Goal: Transaction & Acquisition: Book appointment/travel/reservation

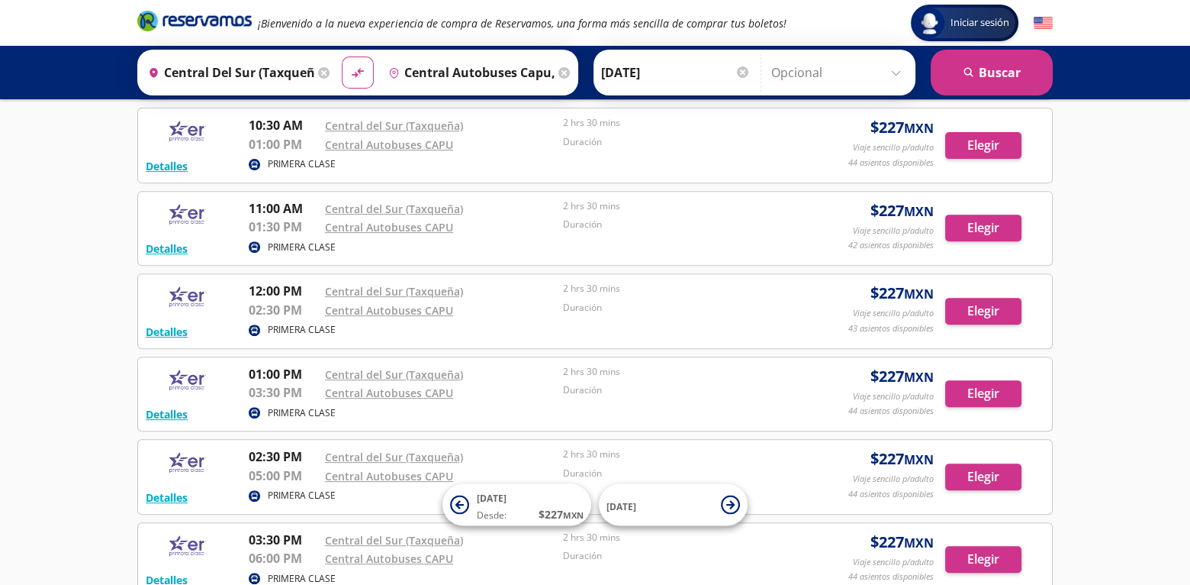
scroll to position [766, 0]
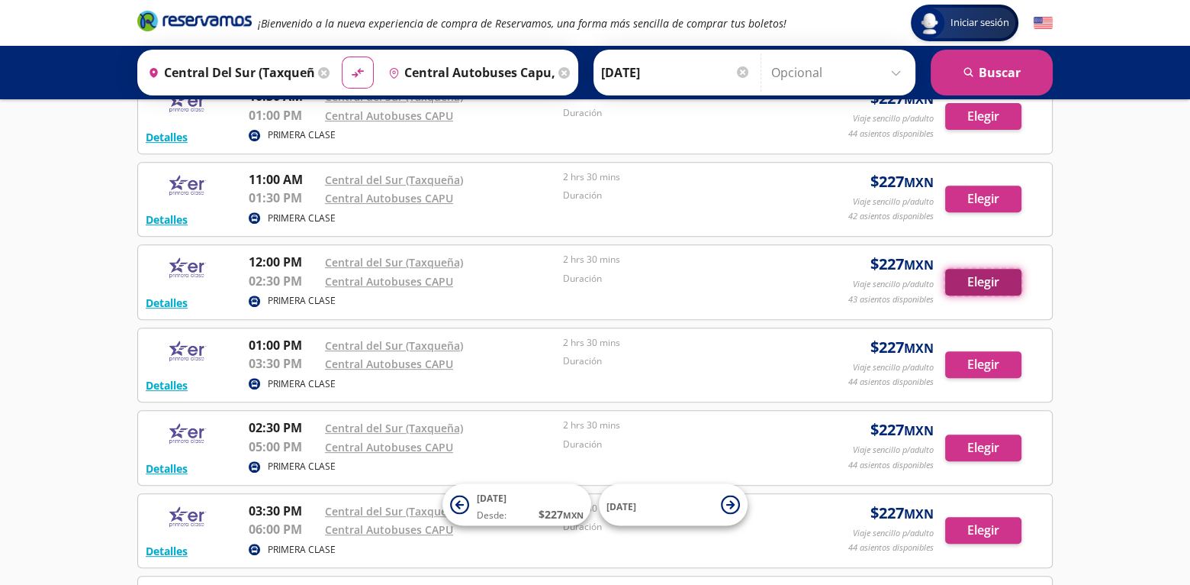
click at [988, 275] on button "Elegir" at bounding box center [983, 282] width 76 height 27
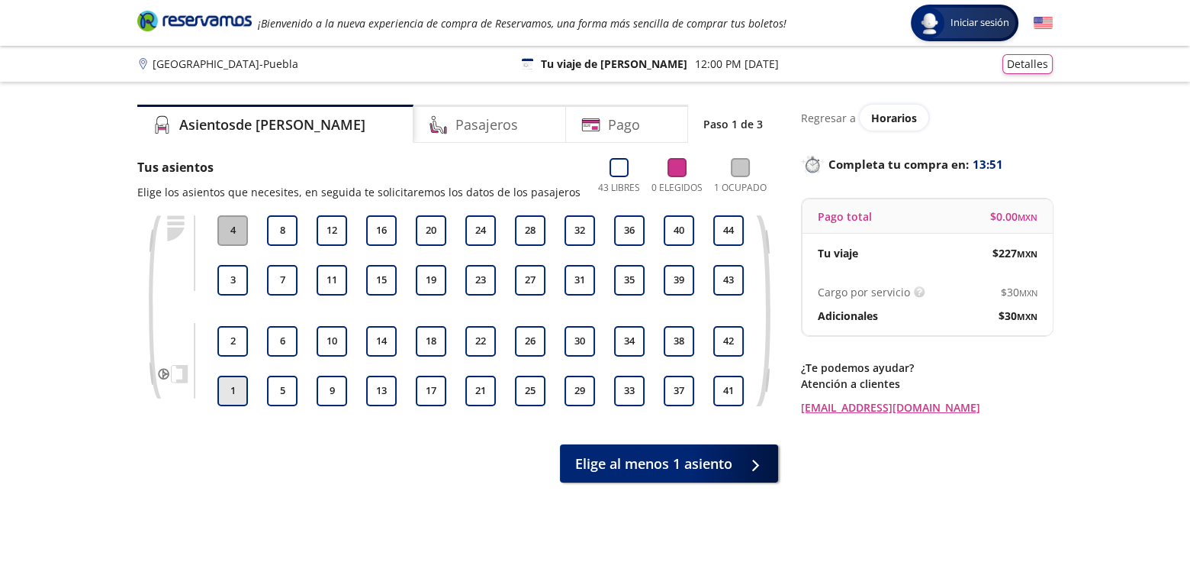
click at [229, 385] on button "1" at bounding box center [232, 390] width 31 height 31
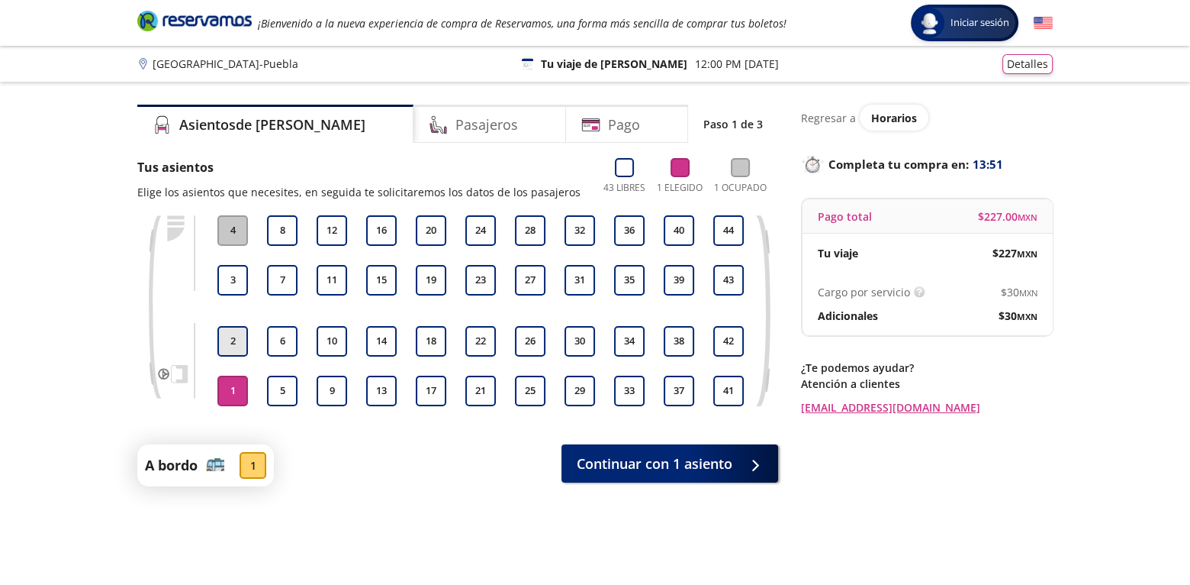
click at [239, 336] on button "2" at bounding box center [232, 341] width 31 height 31
click at [277, 384] on button "5" at bounding box center [282, 390] width 31 height 31
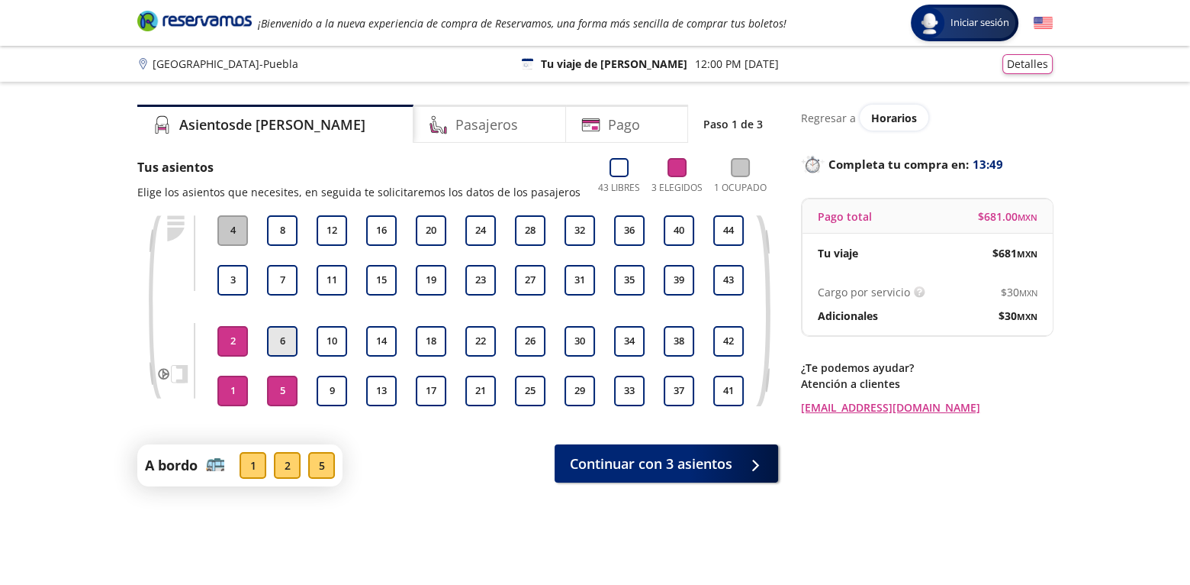
click at [275, 343] on button "6" at bounding box center [282, 341] width 31 height 31
click at [279, 393] on button "5" at bounding box center [282, 390] width 31 height 31
click at [281, 340] on button "6" at bounding box center [282, 341] width 31 height 31
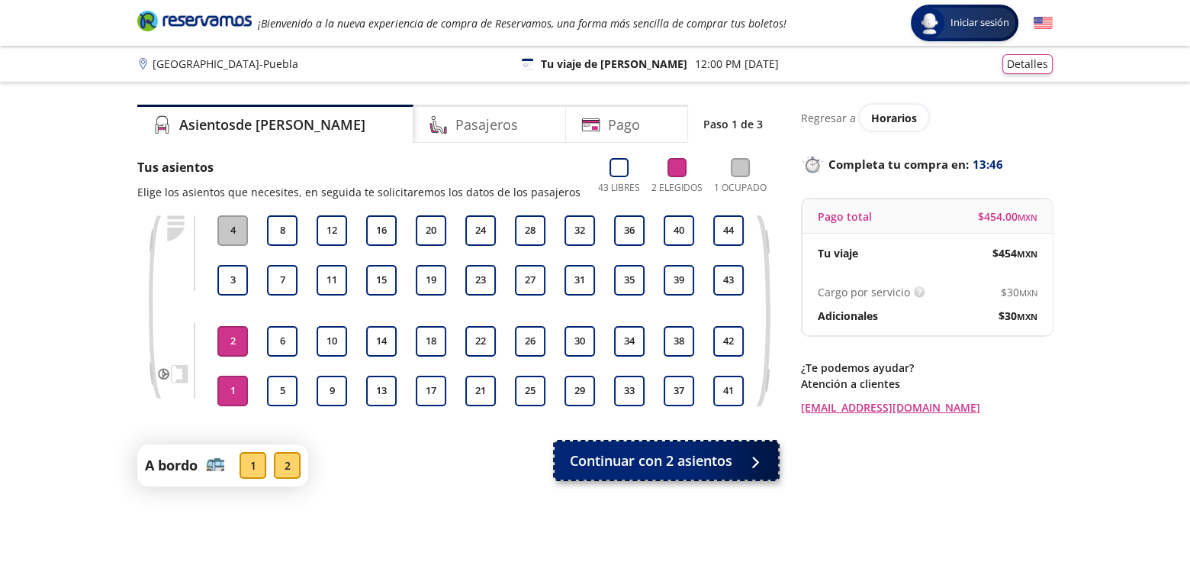
click at [665, 465] on span "Continuar con 2 asientos" at bounding box center [651, 460] width 163 height 21
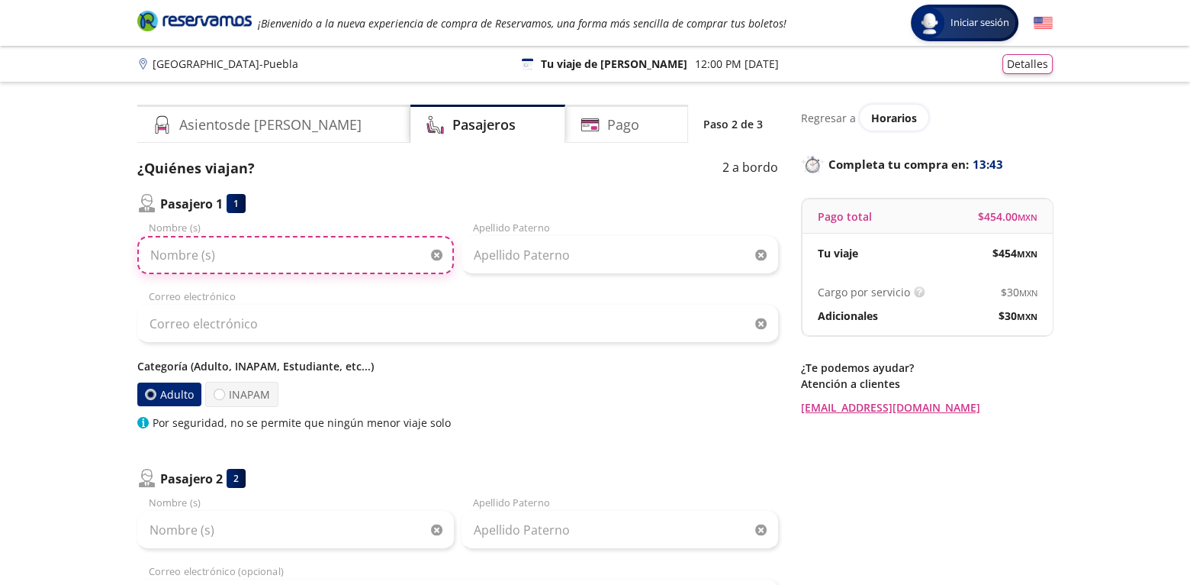
click at [279, 259] on input "Nombre (s)" at bounding box center [295, 255] width 317 height 38
type input "eva"
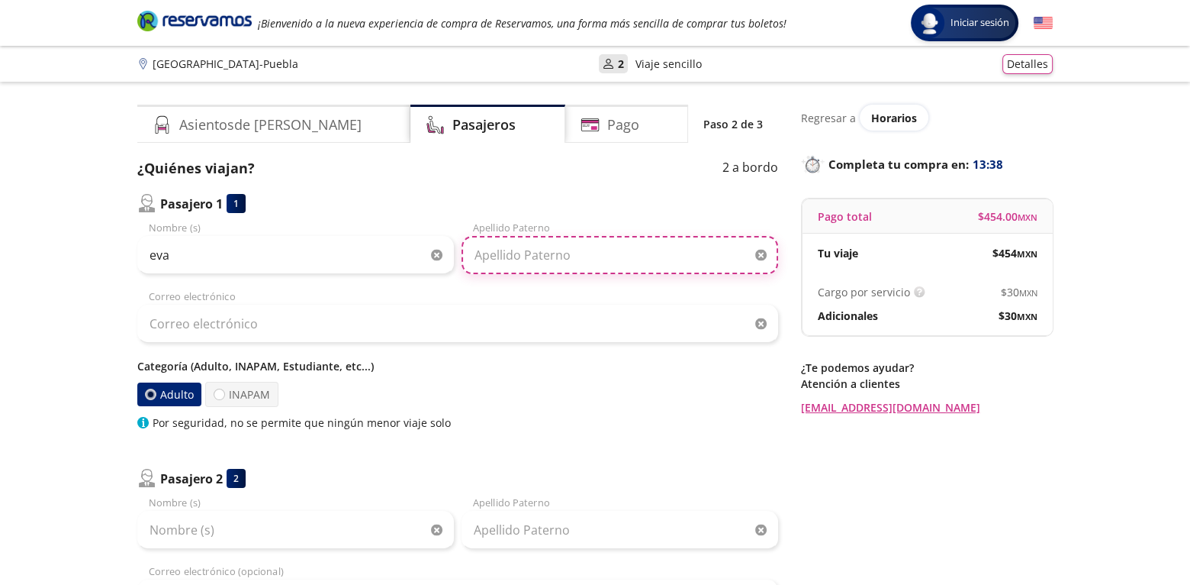
click at [565, 262] on input "Apellido Paterno" at bounding box center [620, 255] width 317 height 38
type input "[PERSON_NAME]"
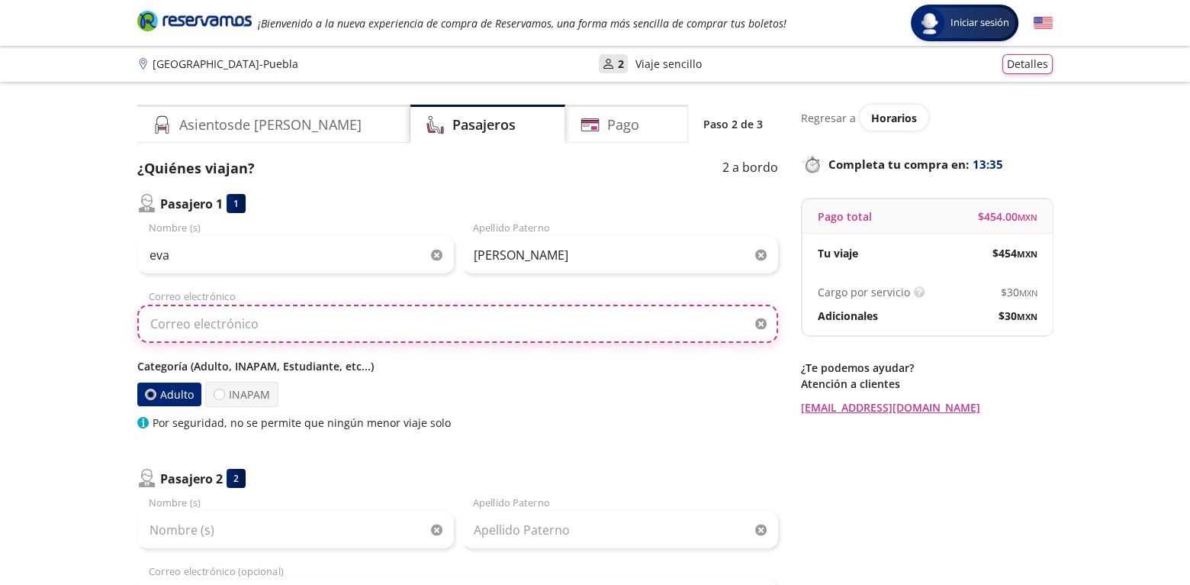
click at [446, 320] on input "Correo electrónico" at bounding box center [457, 323] width 641 height 38
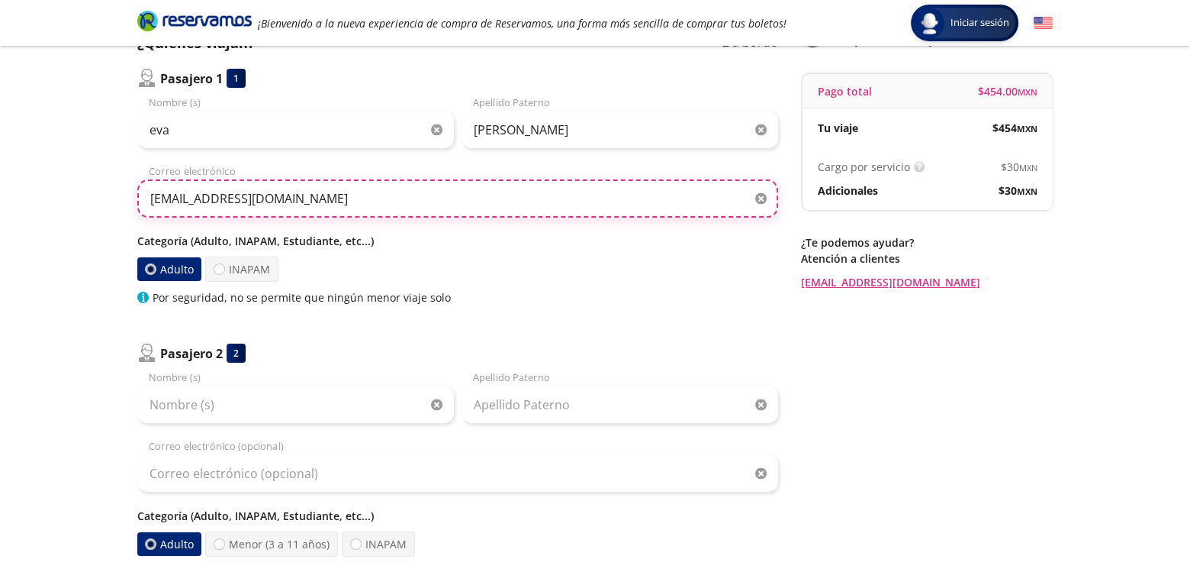
scroll to position [153, 0]
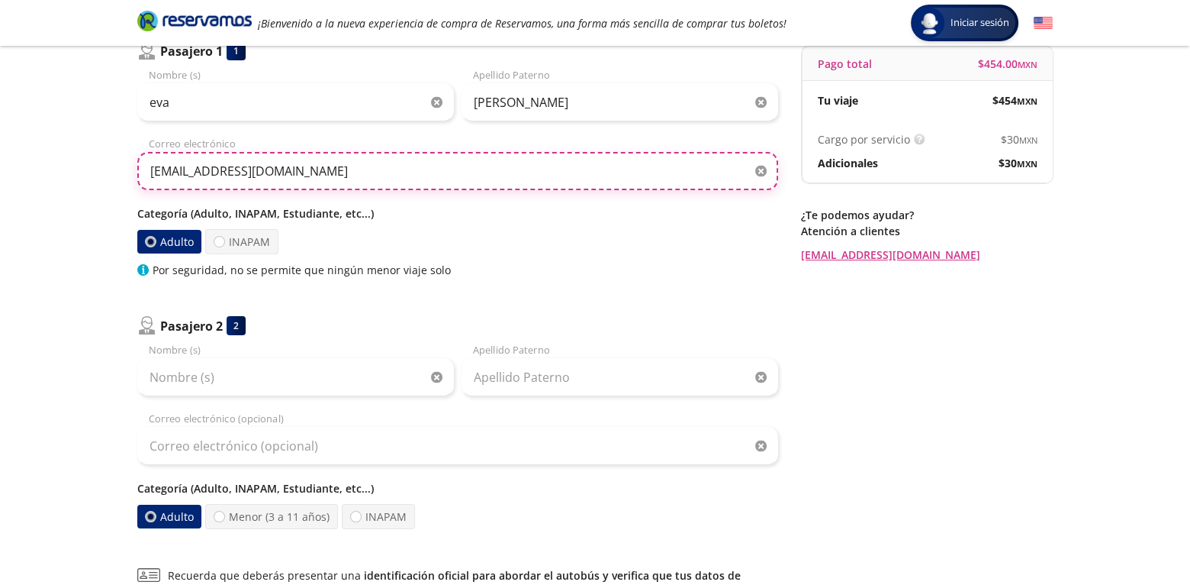
type input "[EMAIL_ADDRESS][DOMAIN_NAME]"
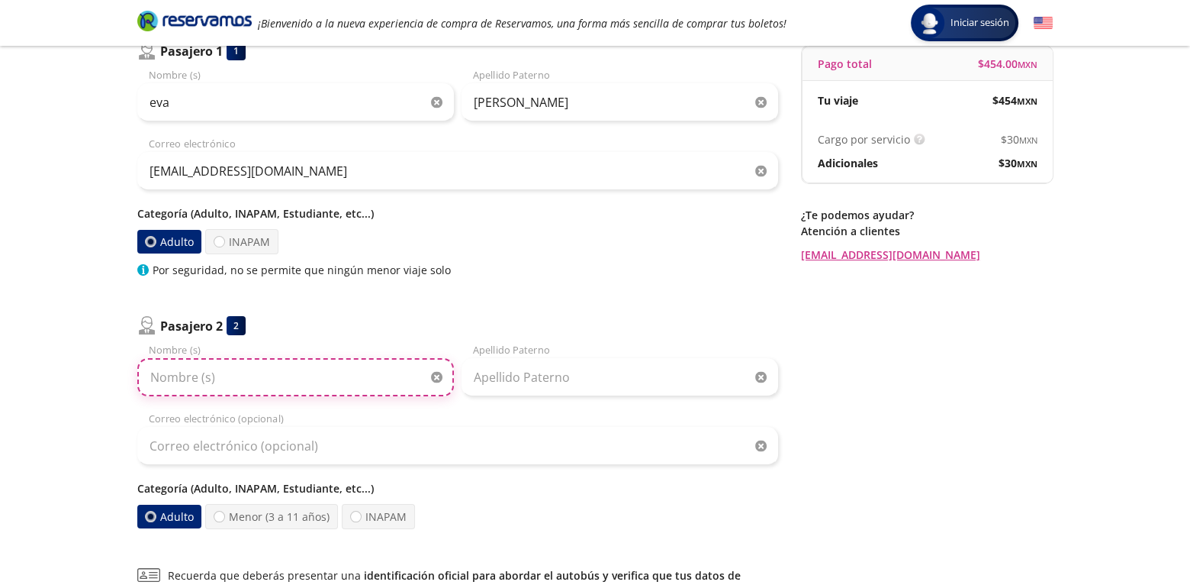
click at [346, 372] on input "Nombre (s)" at bounding box center [295, 377] width 317 height 38
type input "[PERSON_NAME]"
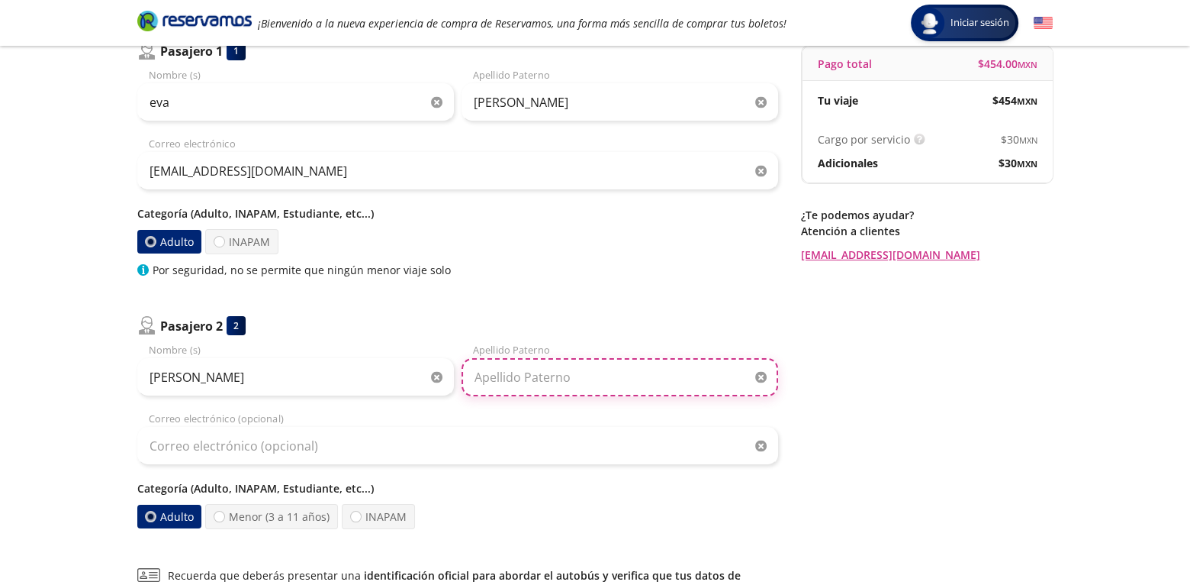
click at [610, 381] on input "Apellido Paterno" at bounding box center [620, 377] width 317 height 38
type input "[PERSON_NAME]"
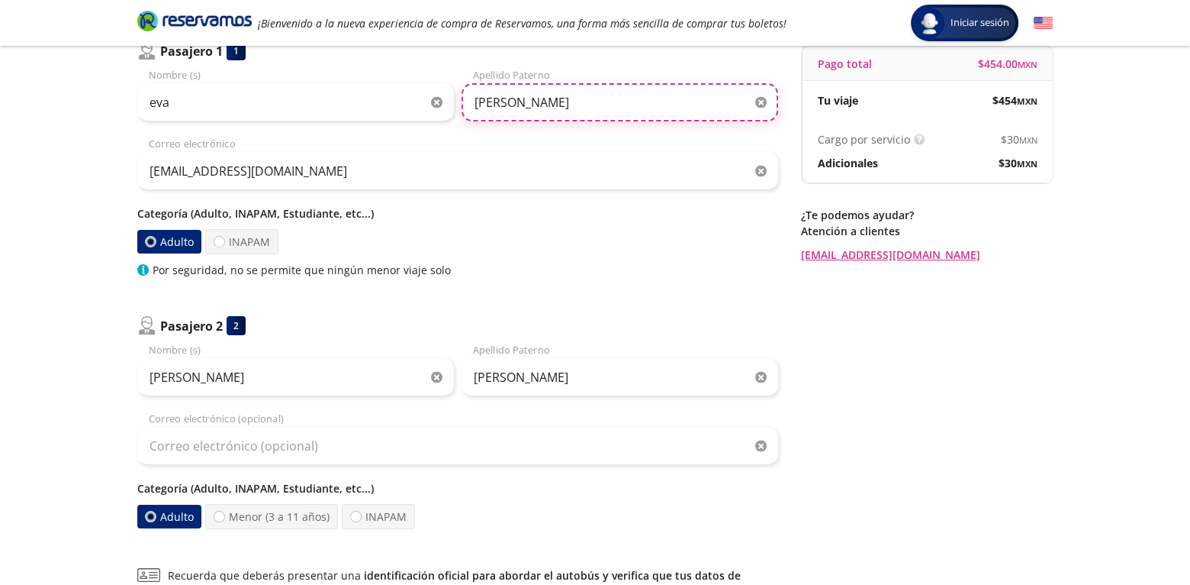
click at [482, 105] on input "[PERSON_NAME]" at bounding box center [620, 102] width 317 height 38
type input "[PERSON_NAME]"
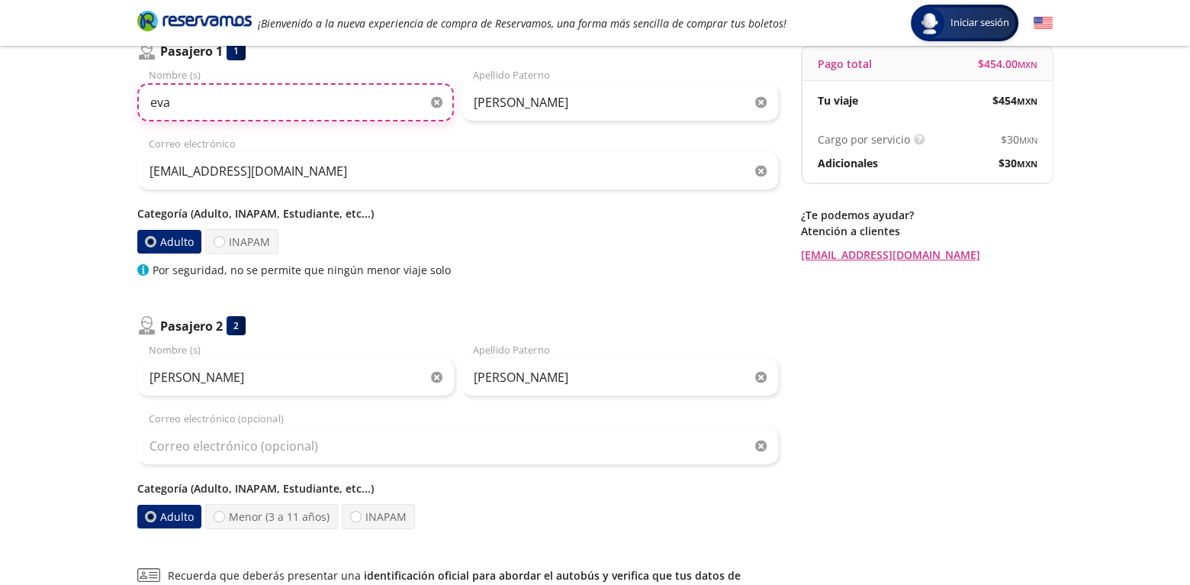
click at [152, 102] on input "eva" at bounding box center [295, 102] width 317 height 38
type input "Eva"
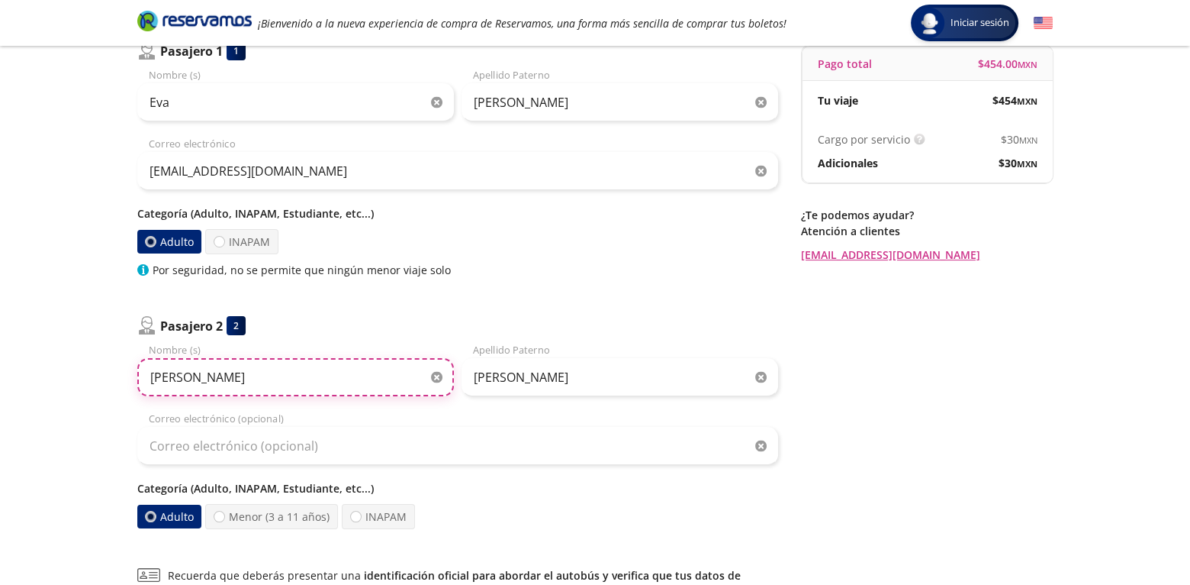
click at [153, 378] on input "[PERSON_NAME]" at bounding box center [295, 377] width 317 height 38
drag, startPoint x: 184, startPoint y: 379, endPoint x: 197, endPoint y: 378, distance: 13.0
click at [188, 379] on input "[PERSON_NAME]" at bounding box center [295, 377] width 317 height 38
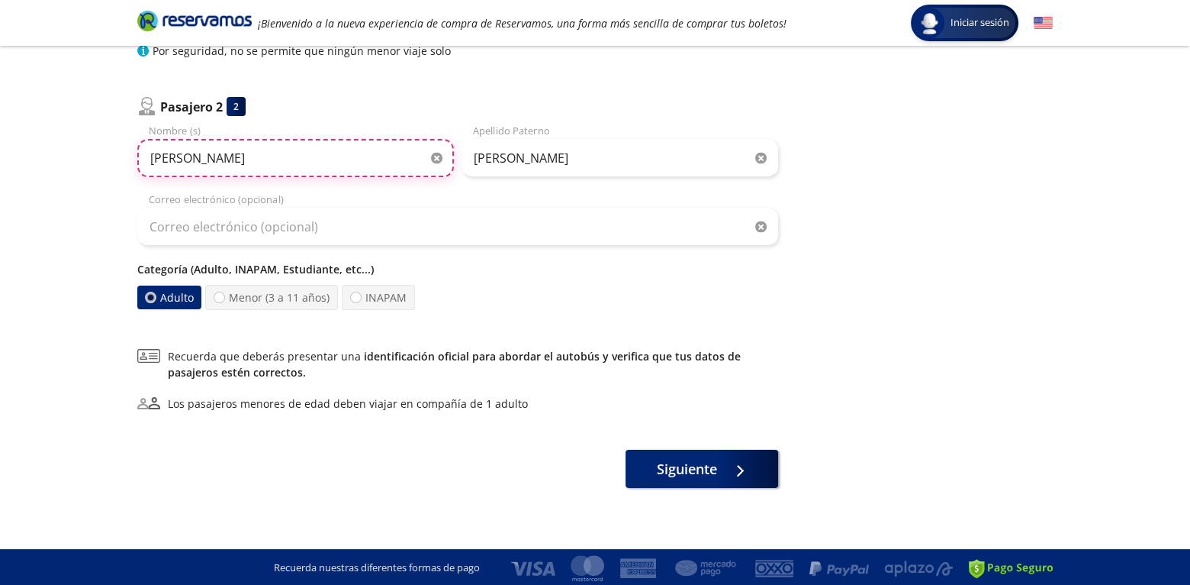
scroll to position [372, 0]
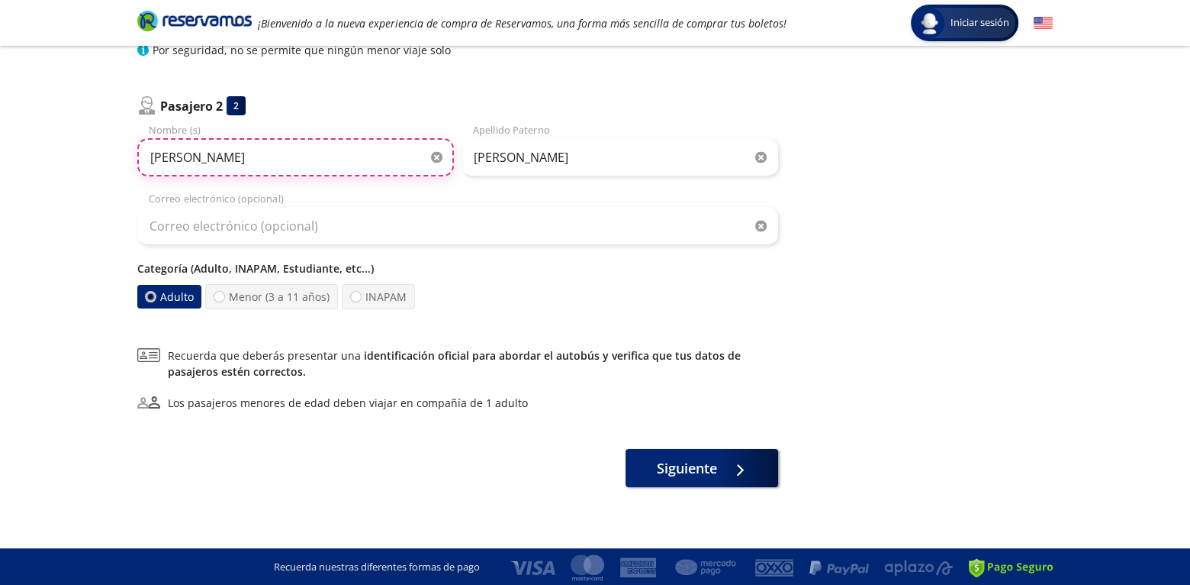
type input "[PERSON_NAME]"
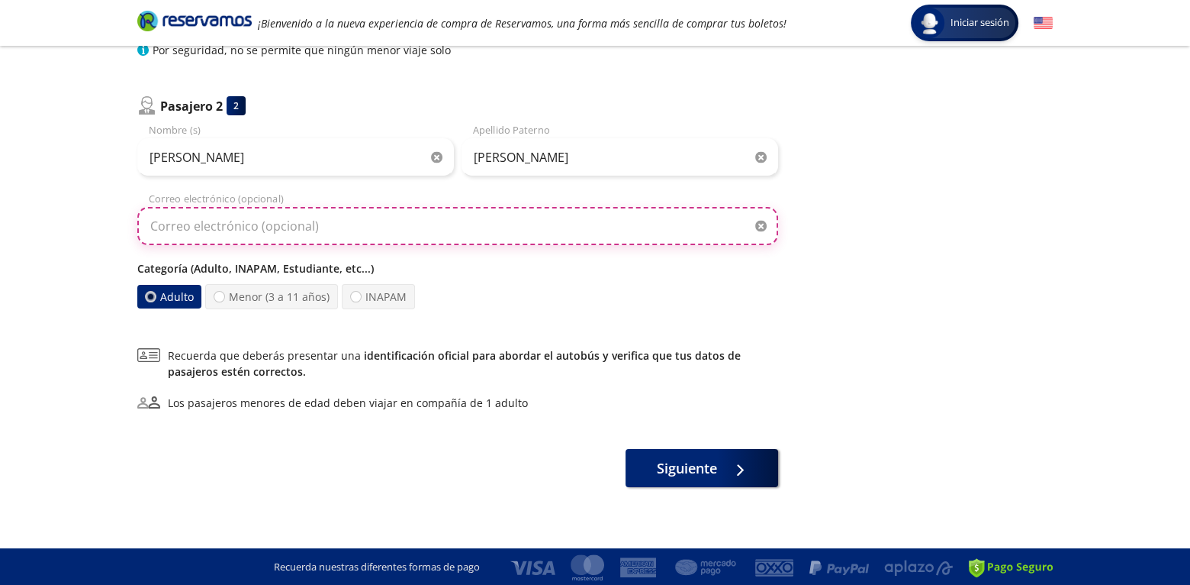
click at [305, 227] on input "Correo electrónico (opcional)" at bounding box center [457, 226] width 641 height 38
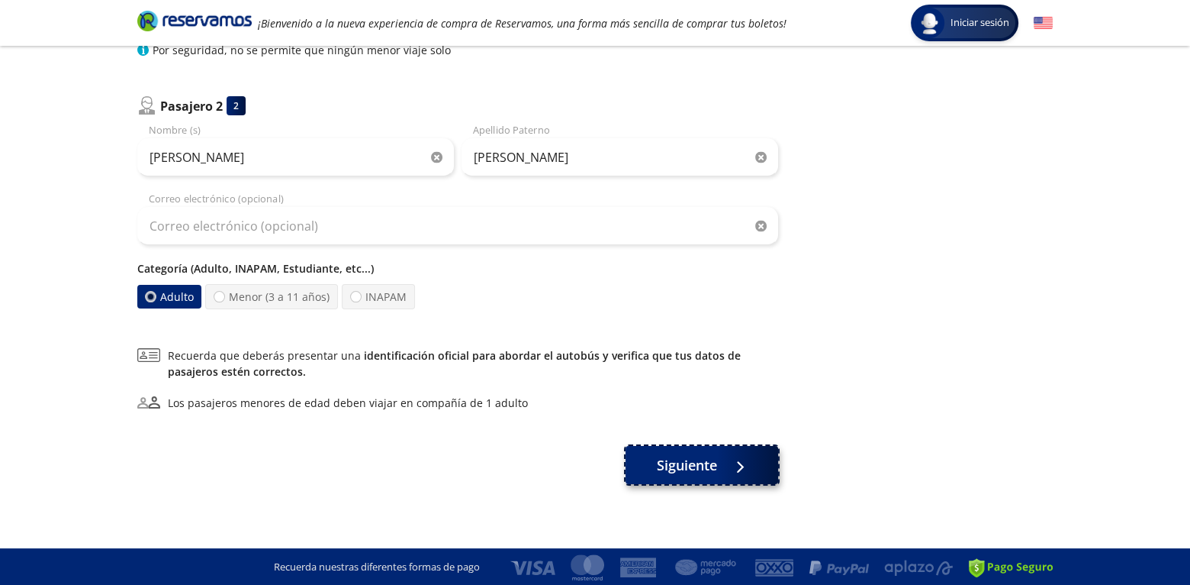
click at [676, 465] on span "Siguiente" at bounding box center [687, 465] width 60 height 21
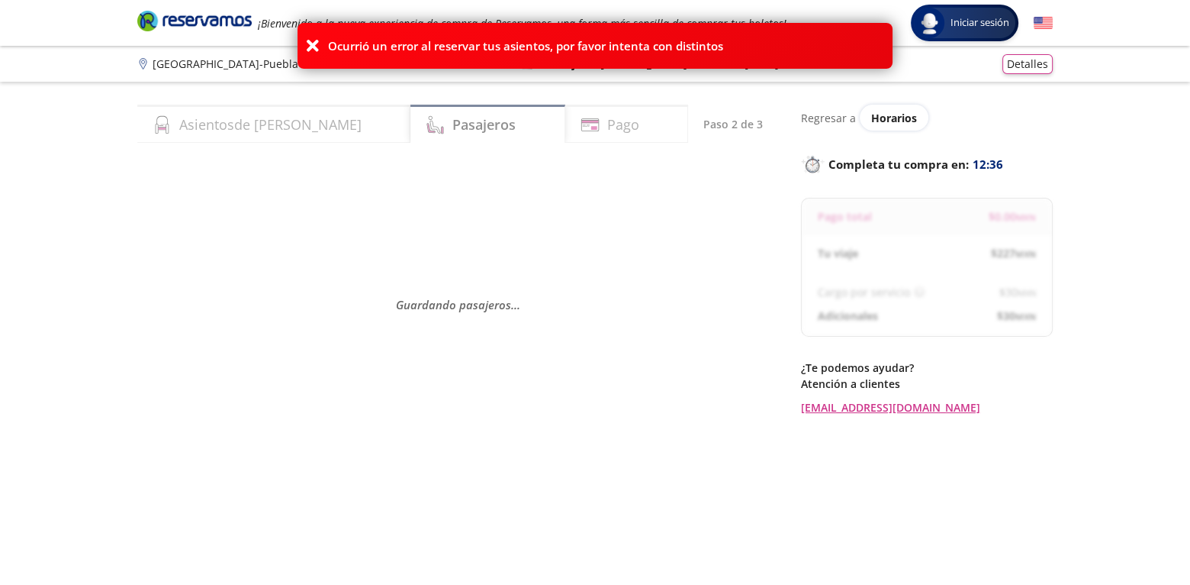
drag, startPoint x: 471, startPoint y: 48, endPoint x: 396, endPoint y: 48, distance: 74.8
click at [469, 47] on p "Ocurrió un error al reservar tus asientos, por favor intenta con distintos" at bounding box center [525, 46] width 395 height 18
click at [320, 46] on div "Ocurrió un error al reservar tus asientos, por favor intenta con distintos" at bounding box center [595, 46] width 595 height 46
